Goal: Complete application form

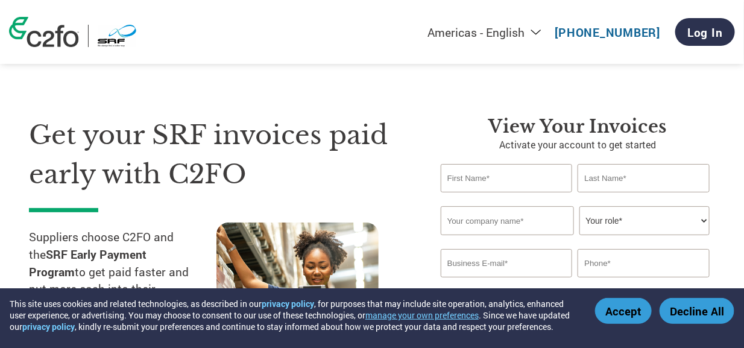
click at [495, 183] on input "text" at bounding box center [507, 178] width 132 height 28
paste input "text"
type input "[PERSON_NAME]"
paste input "[PERSON_NAME]"
type input "[PERSON_NAME]"
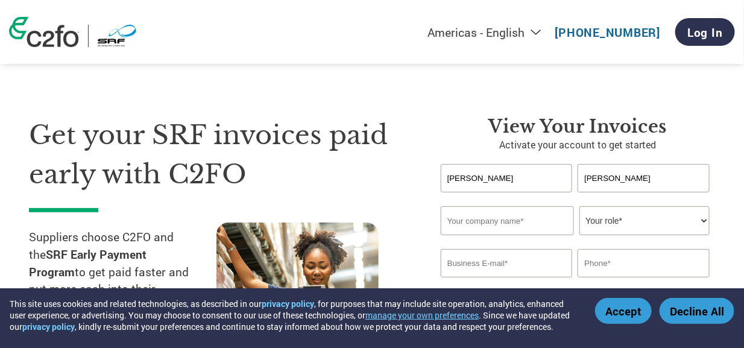
paste input "NAFTECH PACKAGING SOLUTIONS PRIVATE LIMITED"
type input "NAFTECH PACKAGING SOLUTIONS PRIVATE LIMITED"
click at [470, 223] on input "NAFTECH PACKAGING SOLUTIONS PRIVATE LIMITED" at bounding box center [508, 220] width 134 height 29
click at [469, 223] on input "NAFTECH PACKAGING SOLUTIONS PRIVATE LIMITED" at bounding box center [508, 220] width 134 height 29
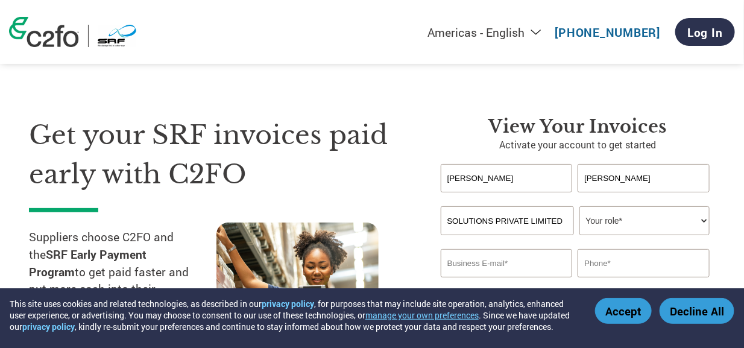
click at [557, 221] on input "NAFTECH PACKAGING SOLUTIONS PRIVATE LIMITED" at bounding box center [508, 220] width 134 height 29
paste input "NAFTECH PACKAGING SOLUTIONS PRIVATE LIMITED"
click at [455, 220] on input "NAFTECH PACKAGING SOLUTIONS PRIVATE LIMITED" at bounding box center [508, 220] width 134 height 29
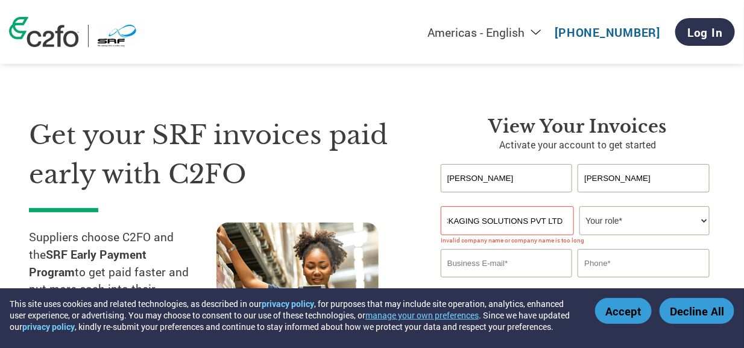
type input "NAFTECH PACKAGING SOLUTIONS PVT LTD"
click at [543, 224] on input "NAFTECH PACKAGING SOLUTIONS PVT LTD" at bounding box center [508, 220] width 134 height 29
click at [635, 224] on select "Your role* CFO Controller Credit Manager Finance Director Treasurer CEO Preside…" at bounding box center [645, 220] width 130 height 29
select select "FINANCE_DIRECTOR"
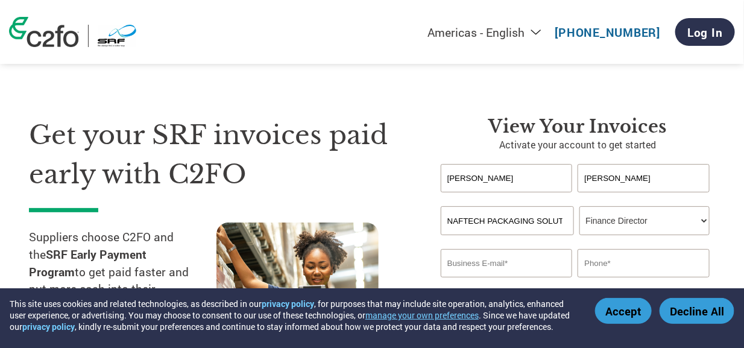
click at [580, 206] on select "Your role* CFO Controller Credit Manager Finance Director Treasurer CEO Preside…" at bounding box center [645, 220] width 130 height 29
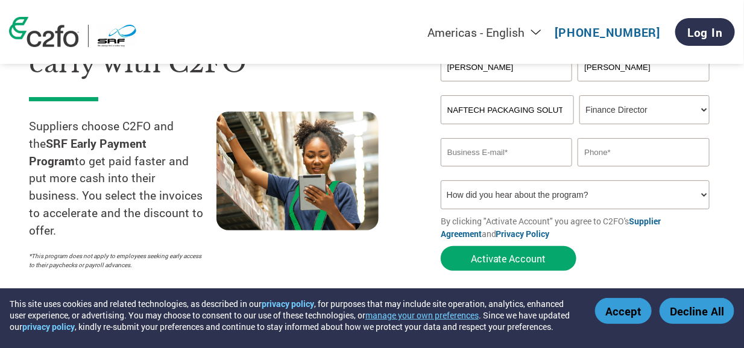
scroll to position [121, 0]
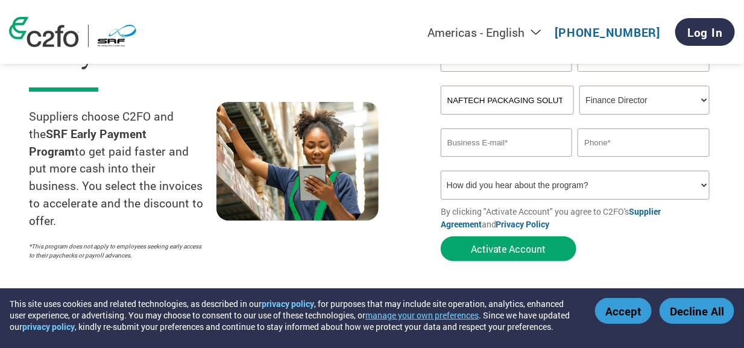
click at [497, 147] on input "email" at bounding box center [507, 142] width 132 height 28
click at [619, 95] on select "Your role* CFO Controller Credit Manager Finance Director Treasurer CEO Preside…" at bounding box center [645, 100] width 130 height 29
click at [514, 141] on input "email" at bounding box center [507, 142] width 132 height 28
paste input "[EMAIL_ADDRESS][DOMAIN_NAME]"
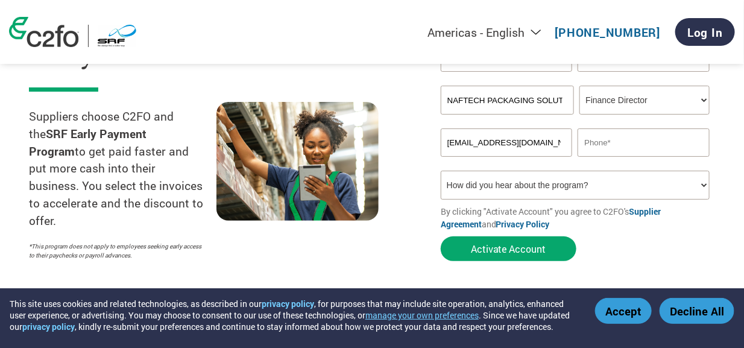
type input "[EMAIL_ADDRESS][DOMAIN_NAME]"
click at [559, 148] on input "[EMAIL_ADDRESS][DOMAIN_NAME]" at bounding box center [507, 142] width 132 height 28
paste input "84601 11848"
click at [612, 144] on input "84601 11848" at bounding box center [644, 142] width 132 height 28
type input "8460111848"
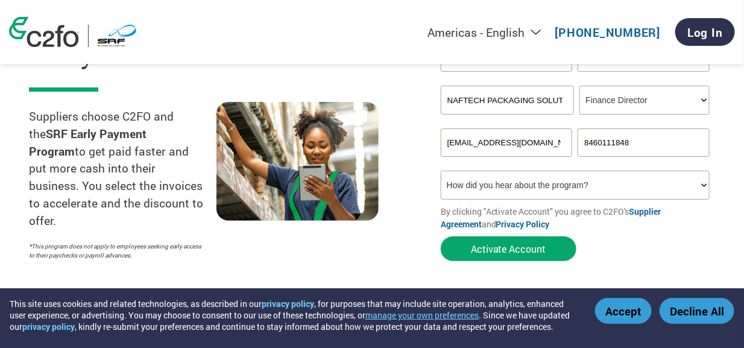
click at [601, 186] on select "How did you hear about the program? Received a letter Email Social Media Online…" at bounding box center [575, 185] width 269 height 29
click at [522, 188] on select "How did you hear about the program? Received a letter Email Social Media Online…" at bounding box center [575, 185] width 269 height 29
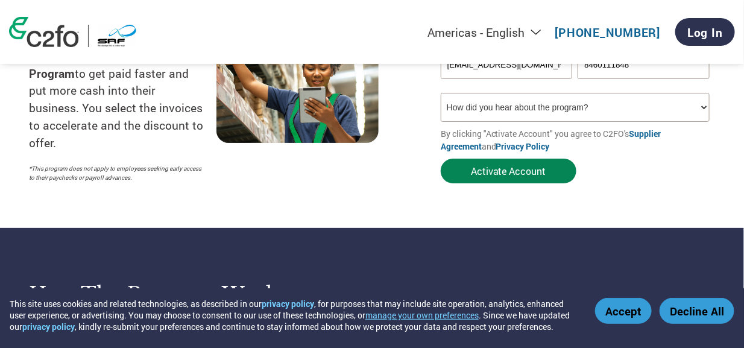
scroll to position [180, 0]
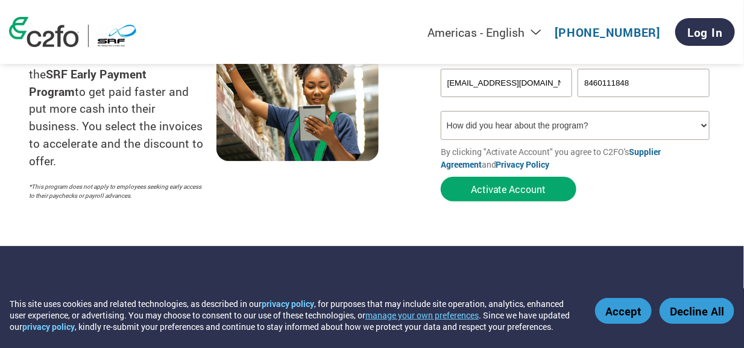
click at [545, 124] on select "How did you hear about the program? Received a letter Email Social Media Online…" at bounding box center [575, 125] width 269 height 29
select select "Email"
click at [441, 112] on select "How did you hear about the program? Received a letter Email Social Media Online…" at bounding box center [575, 125] width 269 height 29
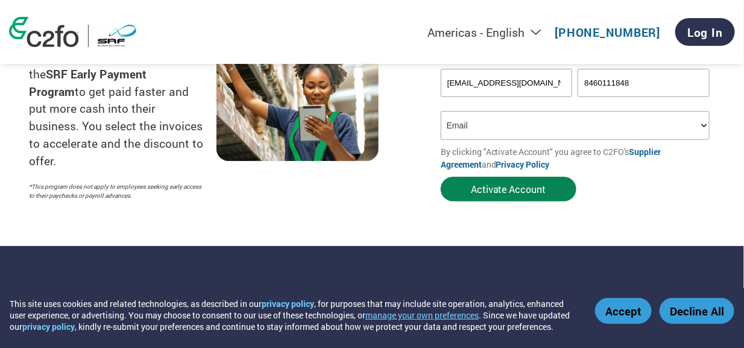
click at [487, 192] on button "Activate Account" at bounding box center [509, 189] width 136 height 25
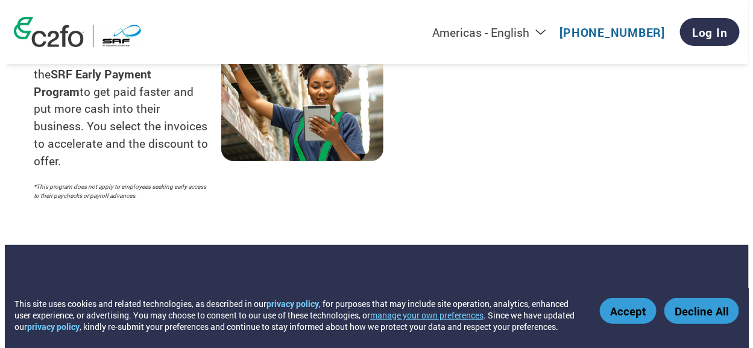
scroll to position [0, 0]
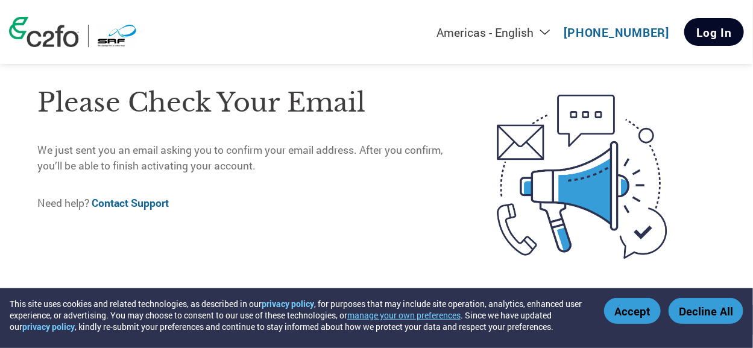
click at [697, 33] on link "Log In" at bounding box center [715, 32] width 60 height 28
